Goal: Task Accomplishment & Management: Manage account settings

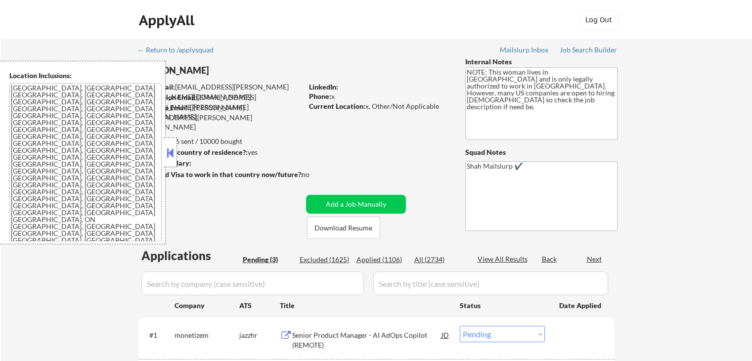
select select ""pending""
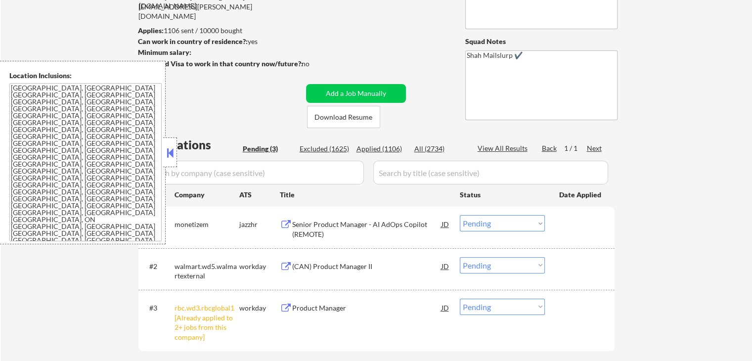
scroll to position [148, 0]
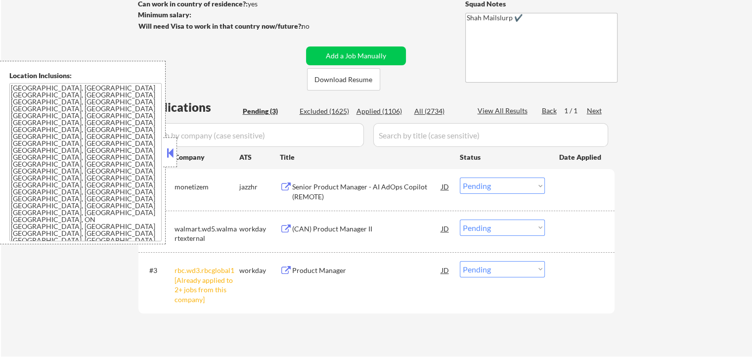
click at [171, 154] on button at bounding box center [170, 152] width 11 height 15
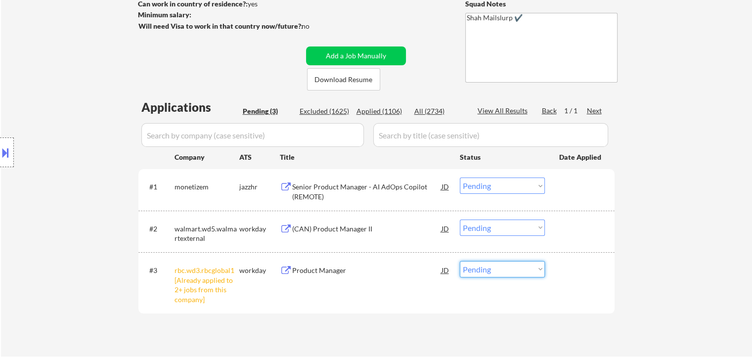
drag, startPoint x: 485, startPoint y: 276, endPoint x: 494, endPoint y: 356, distance: 80.7
click at [485, 276] on select "Choose an option... Pending Applied Excluded (Questions) Excluded (Expired) Exc…" at bounding box center [502, 269] width 85 height 16
select select ""excluded__other_""
click at [460, 261] on select "Choose an option... Pending Applied Excluded (Questions) Excluded (Expired) Exc…" at bounding box center [502, 269] width 85 height 16
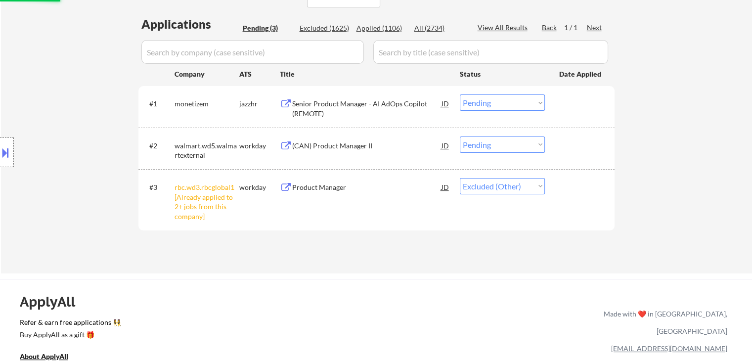
scroll to position [247, 0]
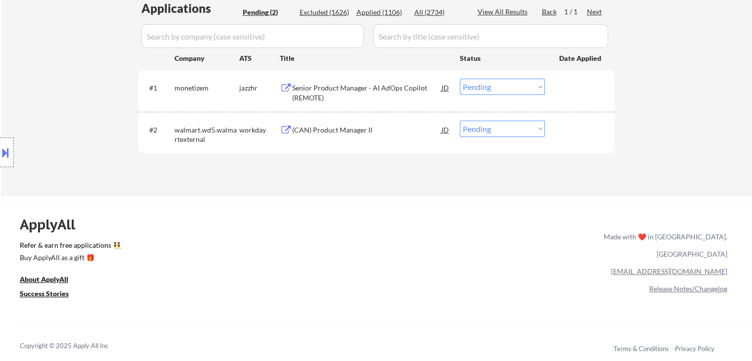
drag, startPoint x: 46, startPoint y: 72, endPoint x: 342, endPoint y: 296, distance: 371.4
click at [49, 71] on div "Location Inclusions: [GEOGRAPHIC_DATA], [GEOGRAPHIC_DATA] [GEOGRAPHIC_DATA], [G…" at bounding box center [88, 153] width 177 height 184
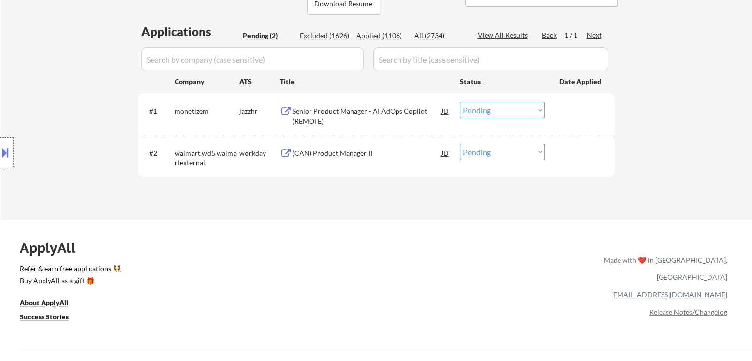
scroll to position [198, 0]
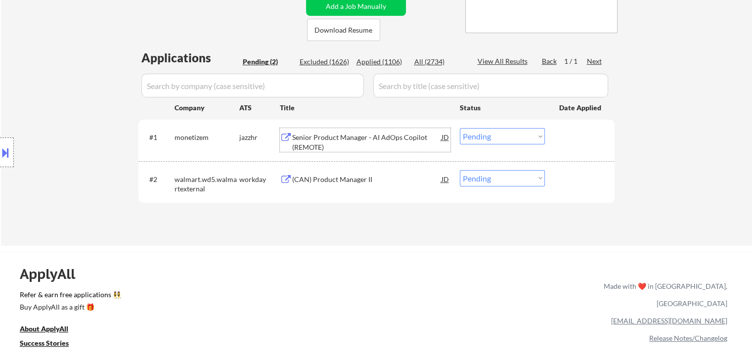
click at [309, 133] on div "Senior Product Manager - AI AdOps Copilot (REMOTE)" at bounding box center [366, 142] width 149 height 19
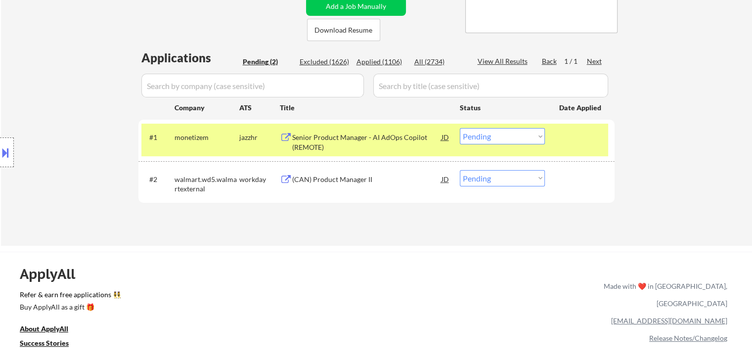
click at [327, 179] on div "(CAN) Product Manager II" at bounding box center [366, 180] width 149 height 10
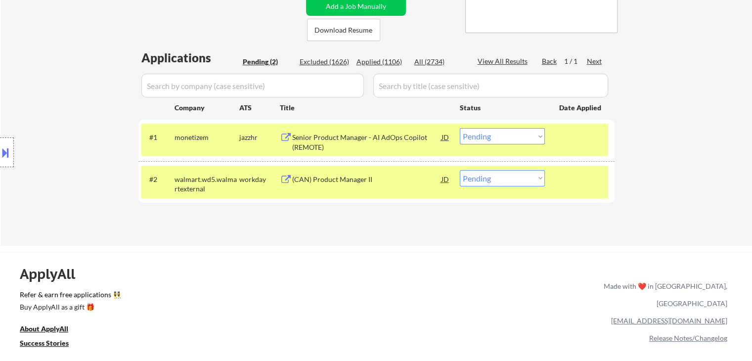
drag, startPoint x: 76, startPoint y: 62, endPoint x: 78, endPoint y: 56, distance: 6.3
click at [76, 62] on div "Location Inclusions: [GEOGRAPHIC_DATA], [GEOGRAPHIC_DATA] [GEOGRAPHIC_DATA], [G…" at bounding box center [88, 153] width 177 height 184
click at [81, 145] on div "Location Inclusions: [GEOGRAPHIC_DATA], [GEOGRAPHIC_DATA] [GEOGRAPHIC_DATA], [G…" at bounding box center [88, 153] width 177 height 184
click at [0, 139] on div at bounding box center [7, 153] width 14 height 30
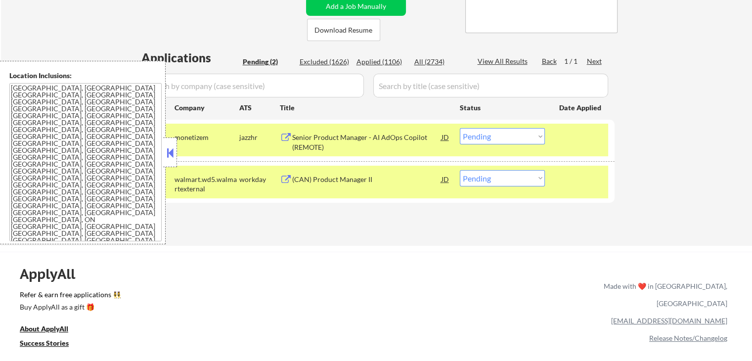
click at [171, 159] on button at bounding box center [170, 152] width 11 height 15
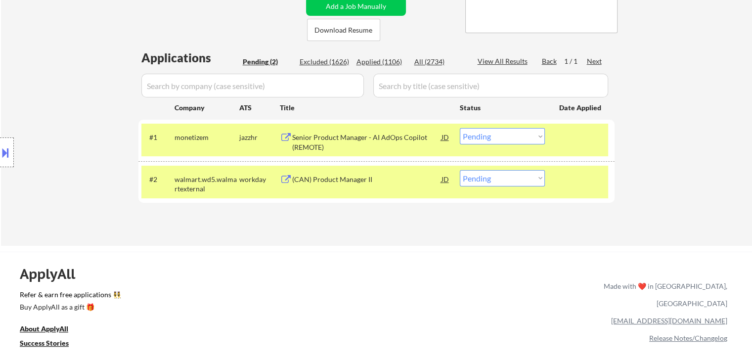
click at [116, 92] on div "Location Inclusions: [GEOGRAPHIC_DATA], [GEOGRAPHIC_DATA] [GEOGRAPHIC_DATA], [G…" at bounding box center [88, 153] width 177 height 184
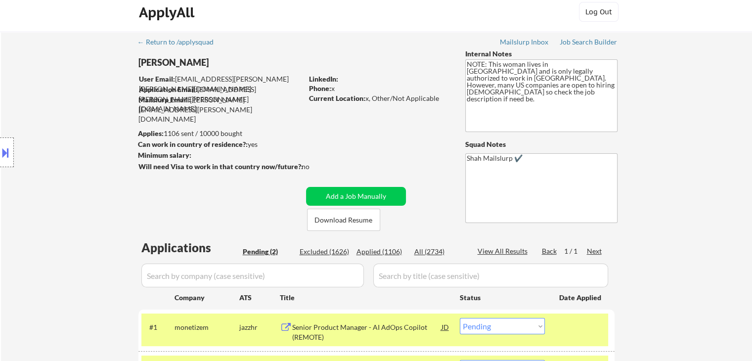
scroll to position [148, 0]
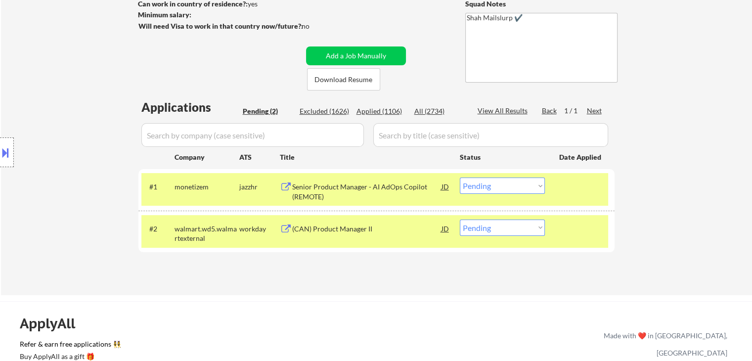
click at [516, 185] on select "Choose an option... Pending Applied Excluded (Questions) Excluded (Expired) Exc…" at bounding box center [502, 186] width 85 height 16
click at [460, 178] on select "Choose an option... Pending Applied Excluded (Questions) Excluded (Expired) Exc…" at bounding box center [502, 186] width 85 height 16
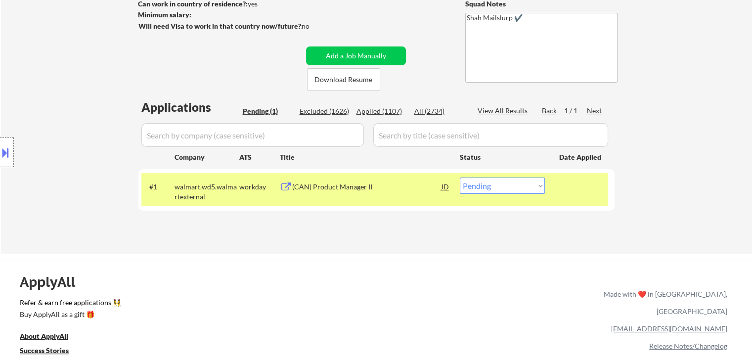
click at [503, 184] on select "Choose an option... Pending Applied Excluded (Questions) Excluded (Expired) Exc…" at bounding box center [502, 186] width 85 height 16
select select ""excluded__bad_match_""
click at [460, 178] on select "Choose an option... Pending Applied Excluded (Questions) Excluded (Expired) Exc…" at bounding box center [502, 186] width 85 height 16
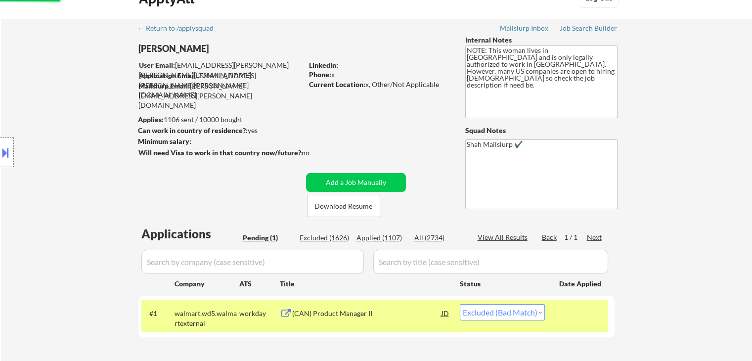
scroll to position [0, 0]
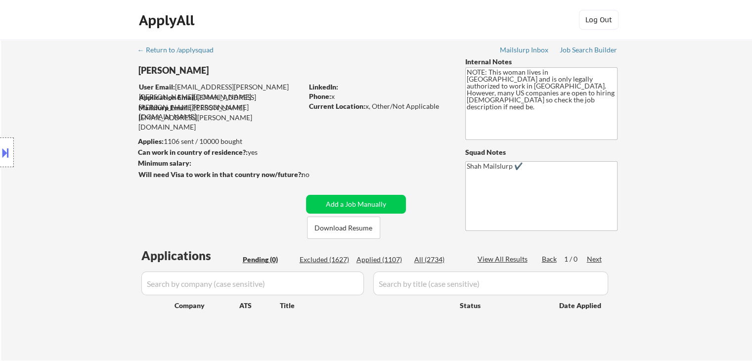
click at [75, 98] on div "Location Inclusions: [GEOGRAPHIC_DATA], [GEOGRAPHIC_DATA] [GEOGRAPHIC_DATA], [G…" at bounding box center [88, 153] width 177 height 184
click at [76, 98] on div "Location Inclusions: [GEOGRAPHIC_DATA], [GEOGRAPHIC_DATA] [GEOGRAPHIC_DATA], [G…" at bounding box center [88, 153] width 177 height 184
click at [77, 98] on div "Location Inclusions: [GEOGRAPHIC_DATA], [GEOGRAPHIC_DATA] [GEOGRAPHIC_DATA], [G…" at bounding box center [88, 153] width 177 height 184
